Goal: Communication & Community: Answer question/provide support

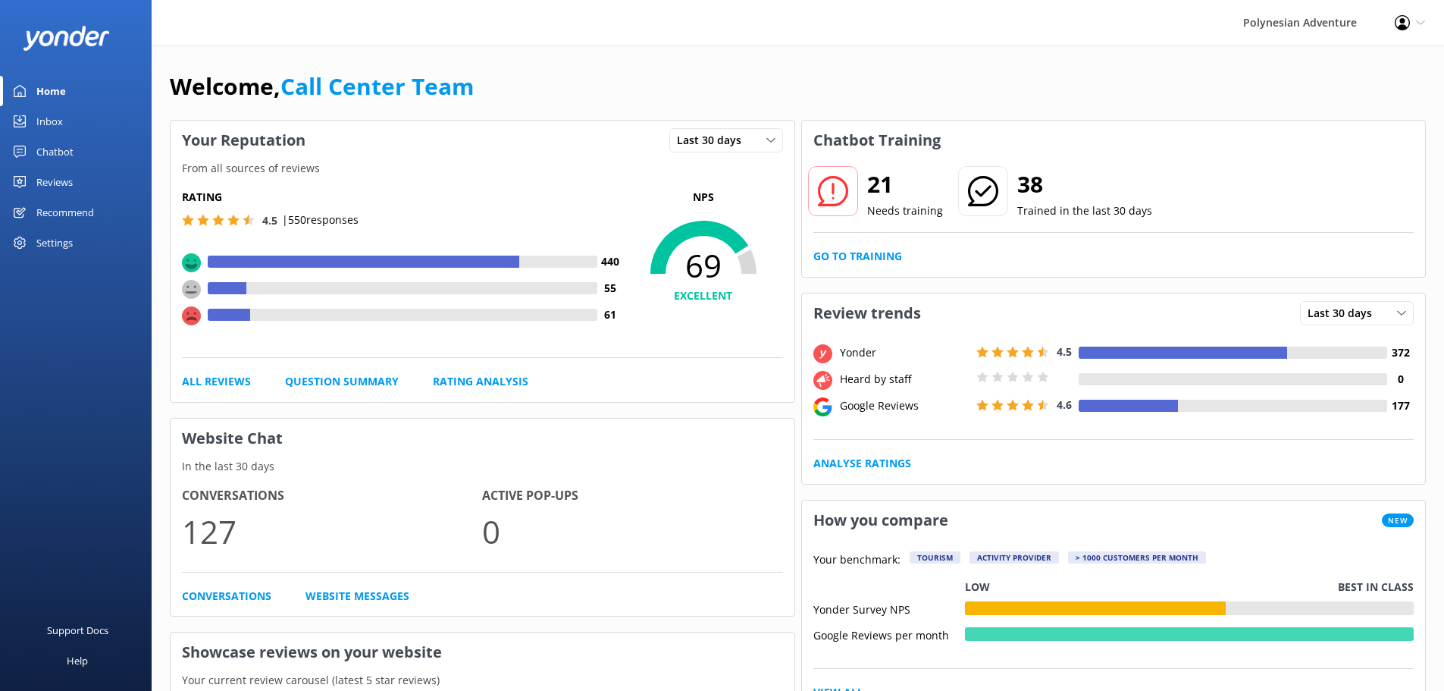
drag, startPoint x: 0, startPoint y: 0, endPoint x: 96, endPoint y: 117, distance: 151.3
click at [96, 118] on link "Inbox" at bounding box center [76, 121] width 152 height 30
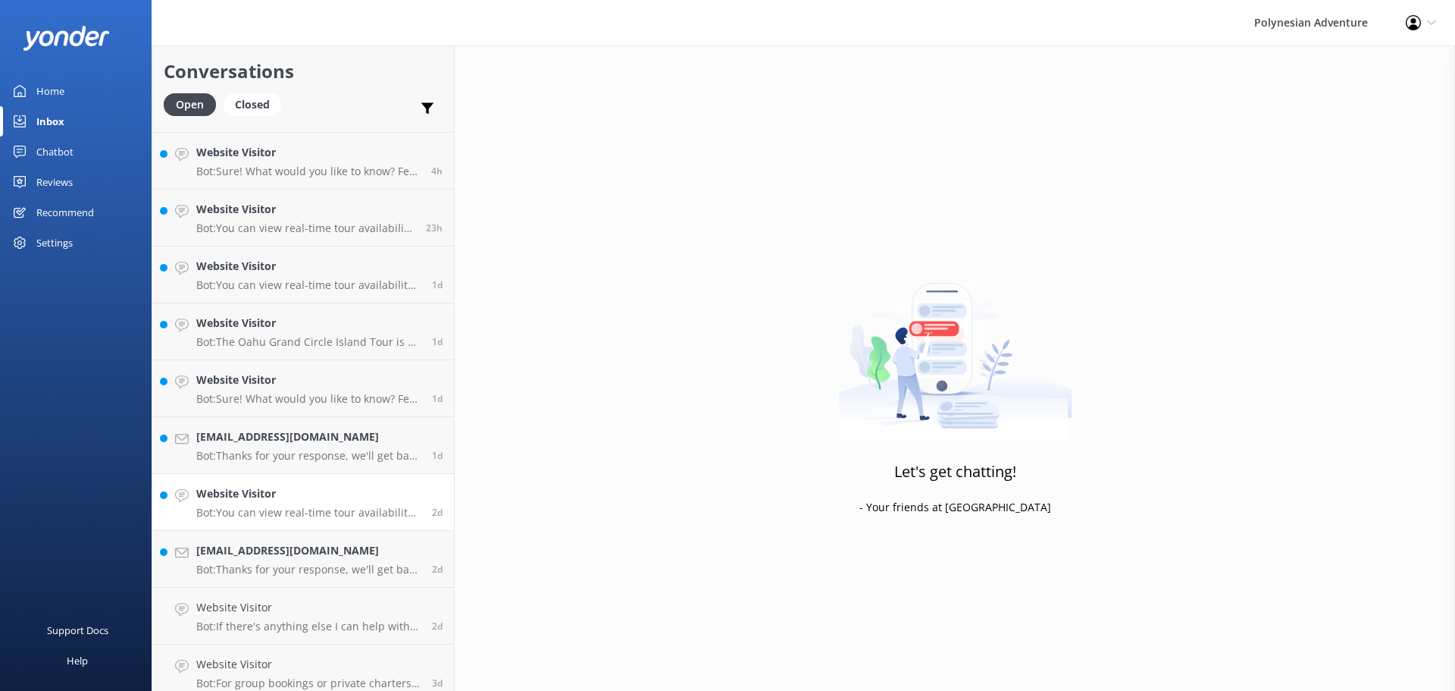
scroll to position [76, 0]
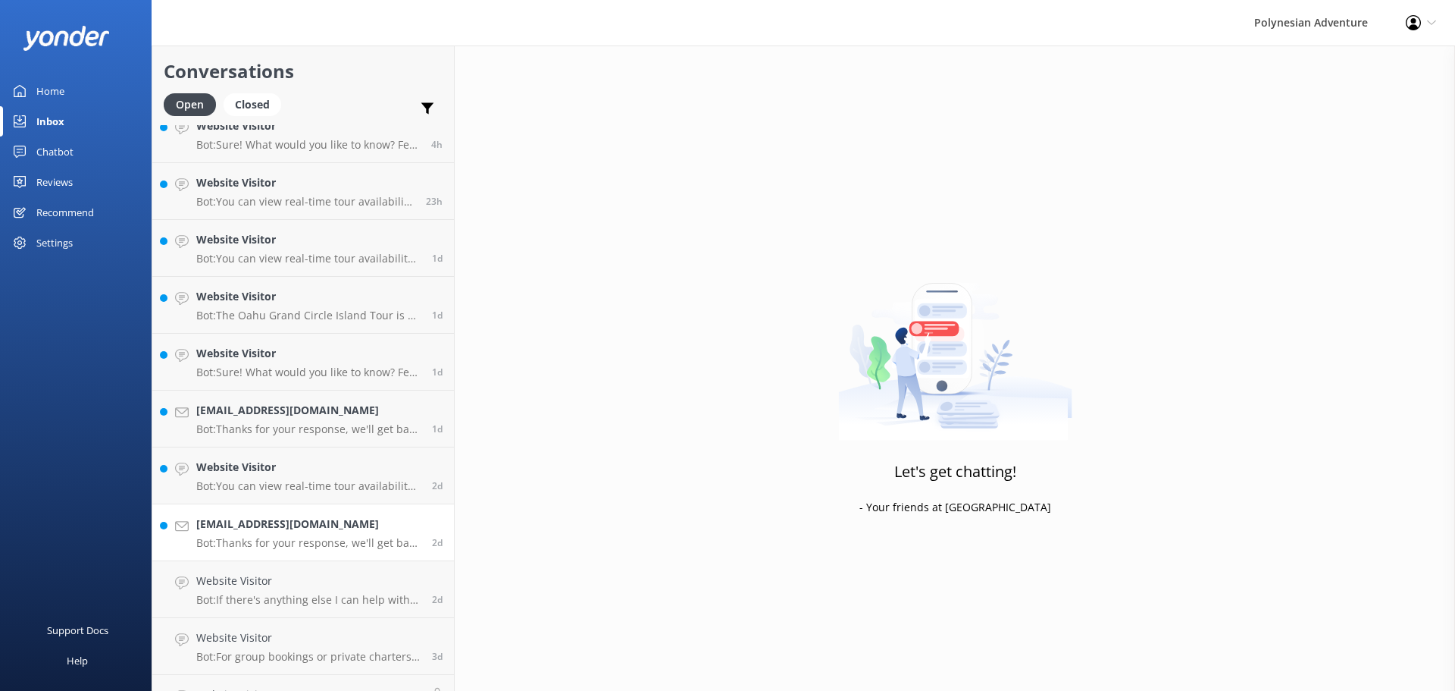
click at [333, 526] on h4 "[EMAIL_ADDRESS][DOMAIN_NAME]" at bounding box center [308, 523] width 224 height 17
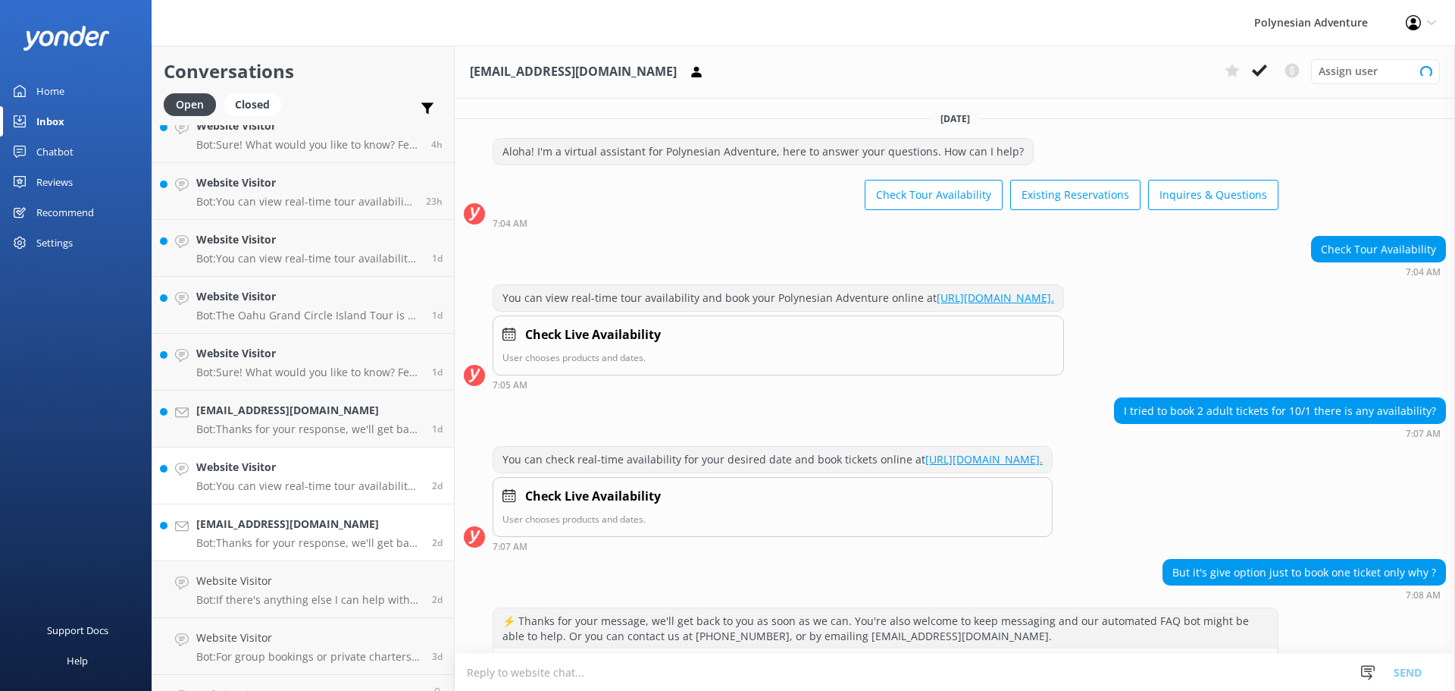
scroll to position [236, 0]
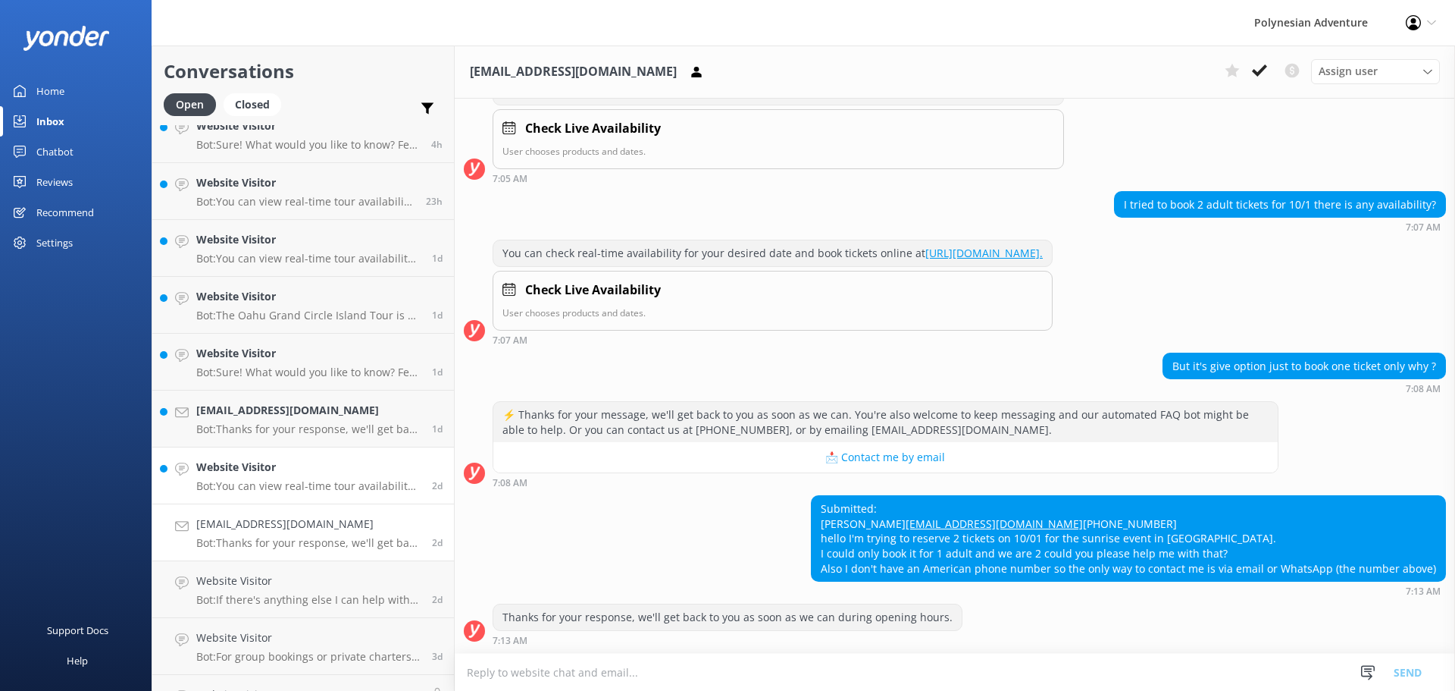
click at [321, 481] on p "Bot: You can view real-time tour availability and book your Polynesian Adventur…" at bounding box center [308, 486] width 224 height 14
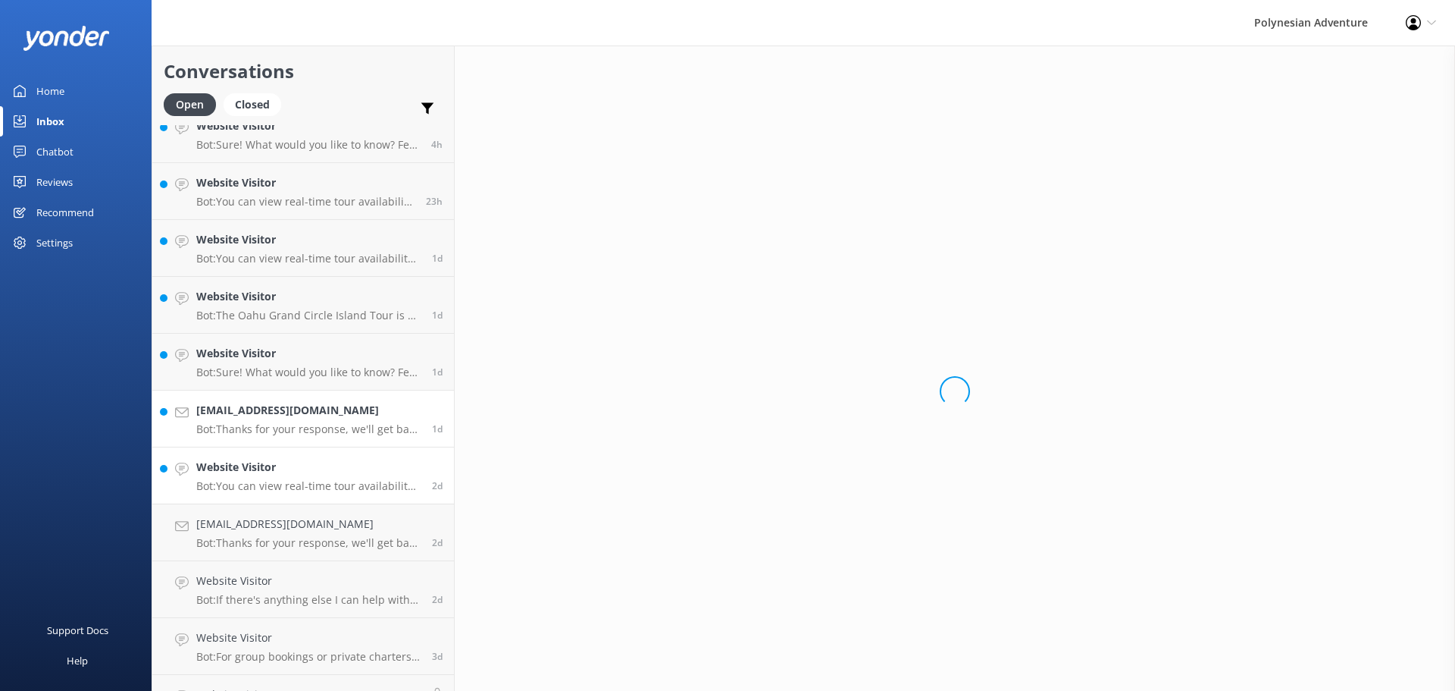
click at [317, 415] on h4 "[EMAIL_ADDRESS][DOMAIN_NAME]" at bounding box center [308, 410] width 224 height 17
click at [318, 350] on h4 "Website Visitor" at bounding box center [308, 353] width 224 height 17
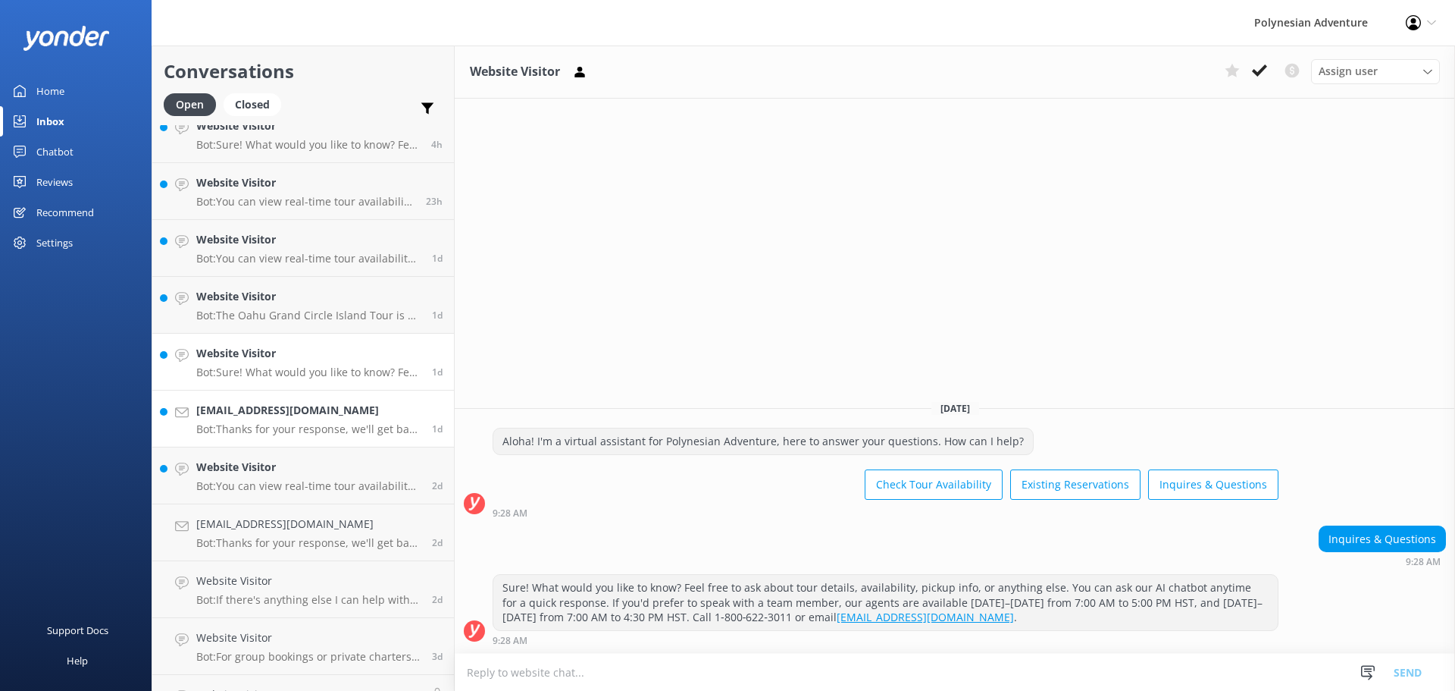
click at [312, 407] on h4 "[EMAIL_ADDRESS][DOMAIN_NAME]" at bounding box center [308, 410] width 224 height 17
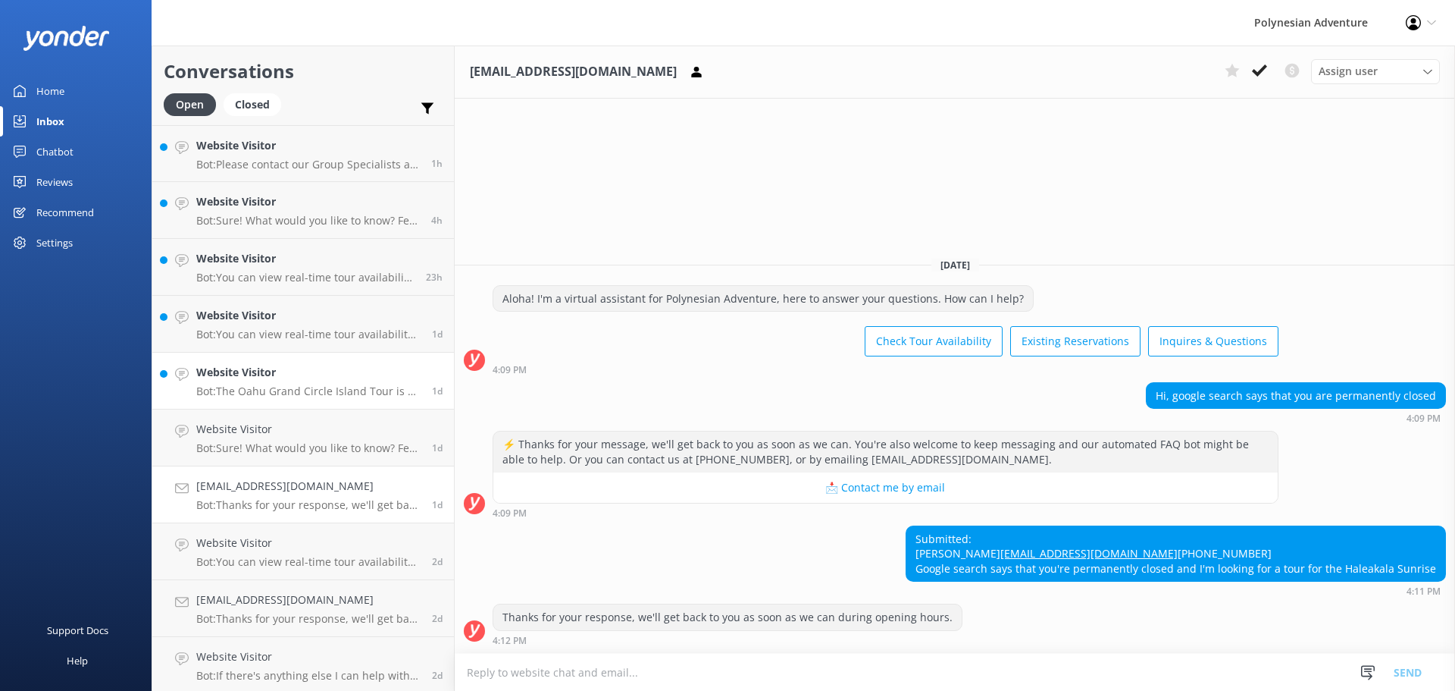
click at [298, 396] on p "Bot: The Oahu Grand Circle Island Tour is a full-day sightseeing adventure that…" at bounding box center [308, 391] width 224 height 14
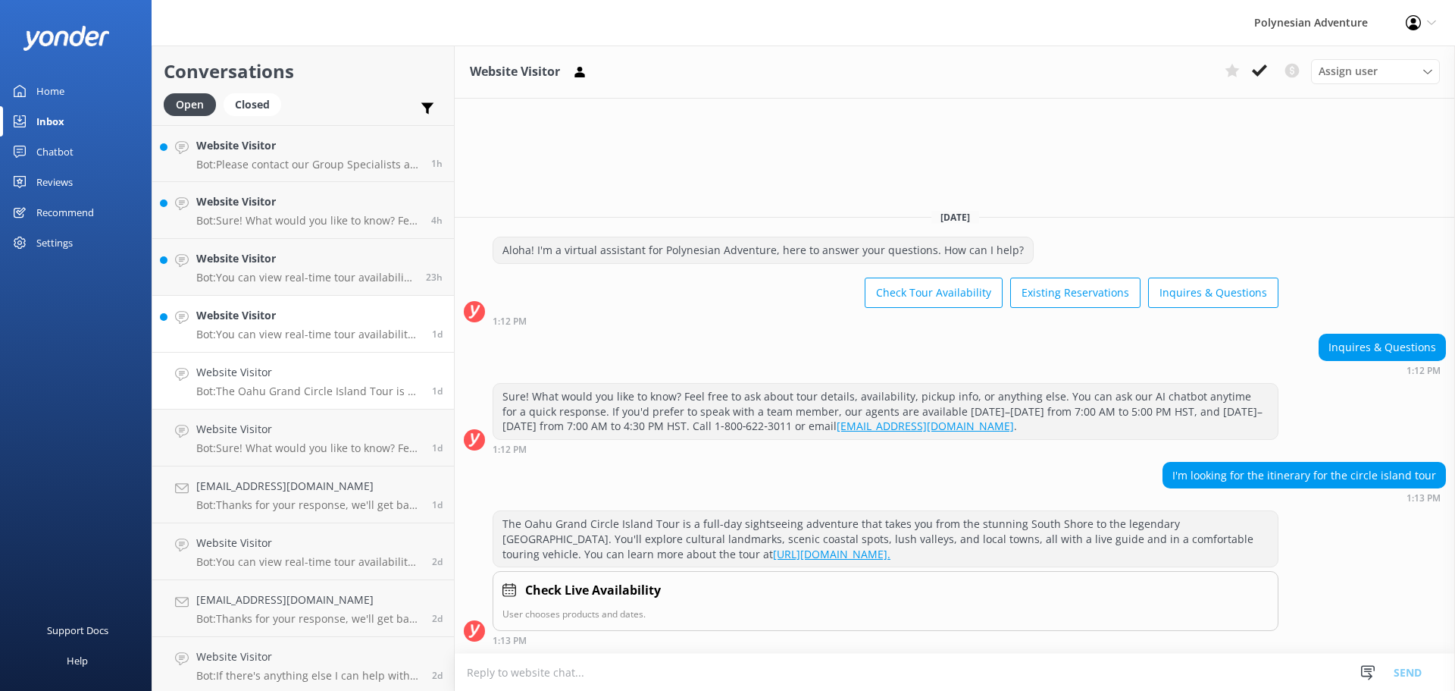
click at [282, 322] on h4 "Website Visitor" at bounding box center [308, 315] width 224 height 17
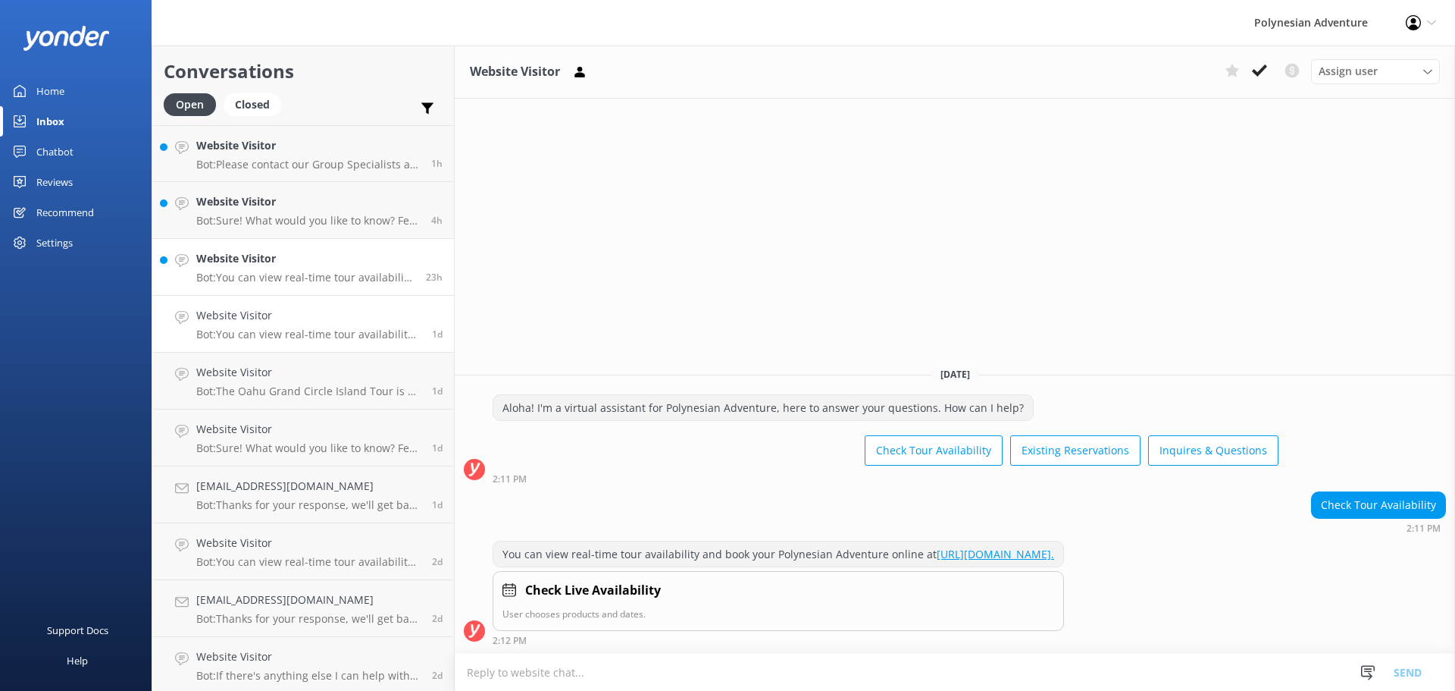
click at [277, 271] on p "Bot: You can view real-time tour availability and book your Polynesian Adventur…" at bounding box center [305, 278] width 218 height 14
click at [290, 208] on h4 "Website Visitor" at bounding box center [308, 201] width 224 height 17
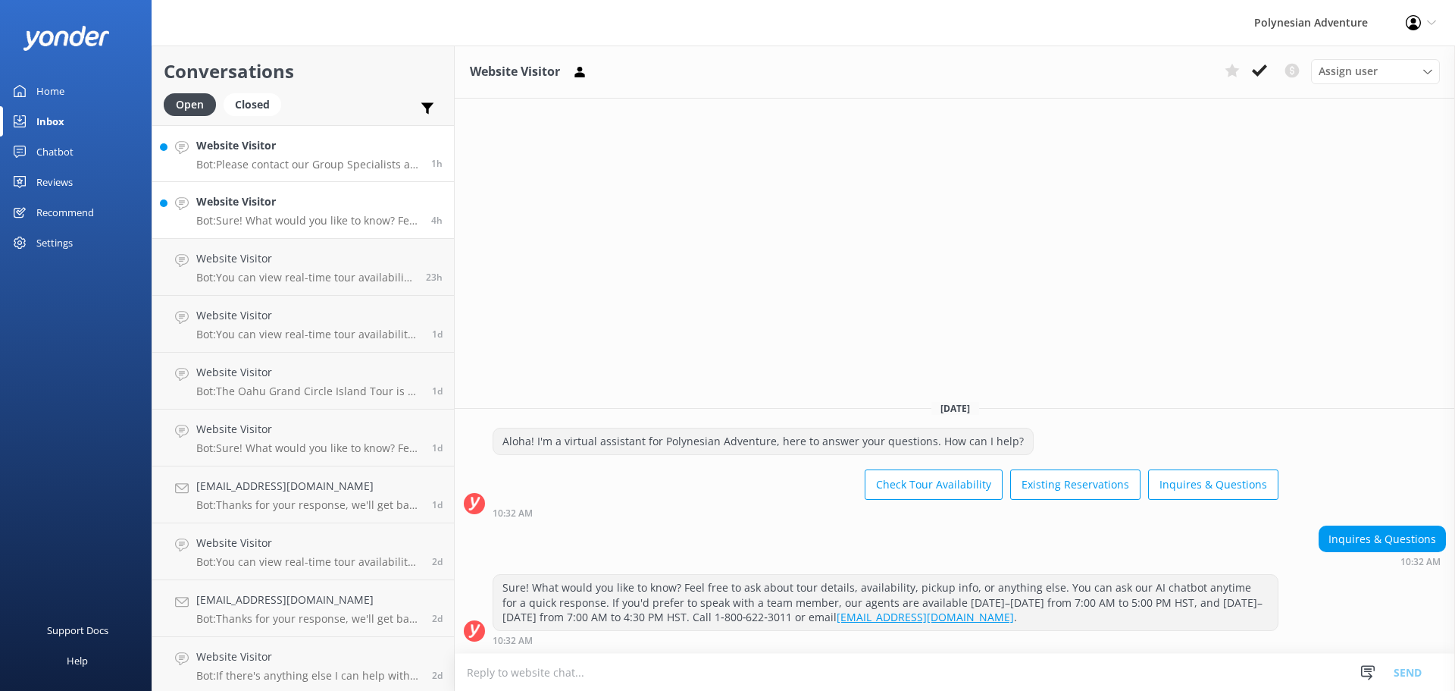
click at [290, 158] on p "Bot: Please contact our Group Specialists at [PHONE_NUMBER] or request a custom…" at bounding box center [308, 165] width 224 height 14
